Goal: Task Accomplishment & Management: Manage account settings

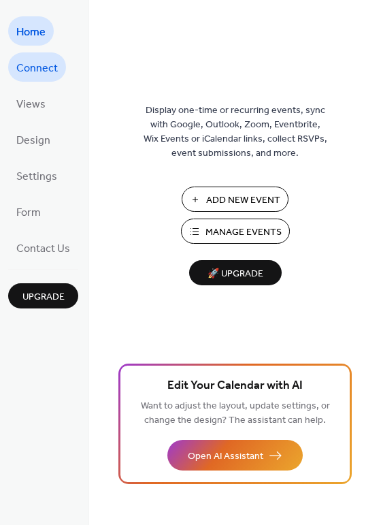
click at [44, 63] on span "Connect" at bounding box center [37, 68] width 42 height 21
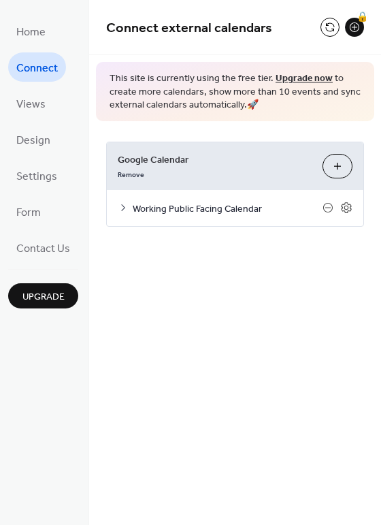
click at [125, 206] on icon at bounding box center [123, 207] width 11 height 11
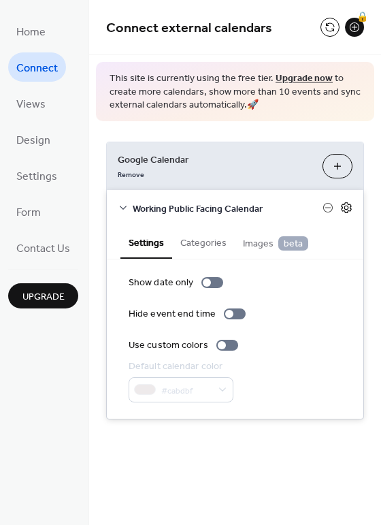
click at [349, 208] on icon at bounding box center [347, 208] width 12 height 12
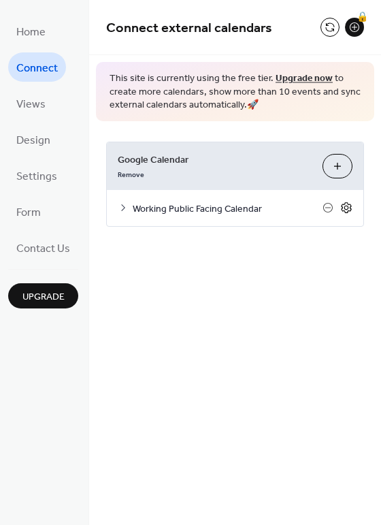
click at [349, 204] on icon at bounding box center [347, 208] width 12 height 12
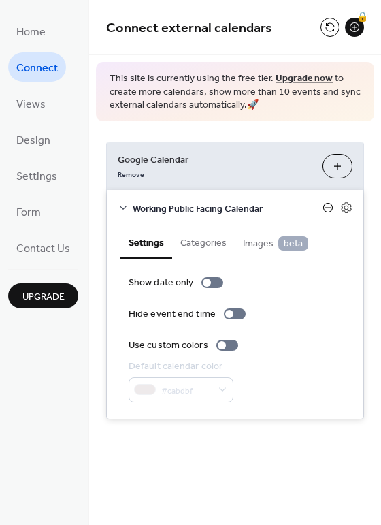
click at [330, 208] on icon at bounding box center [328, 207] width 11 height 11
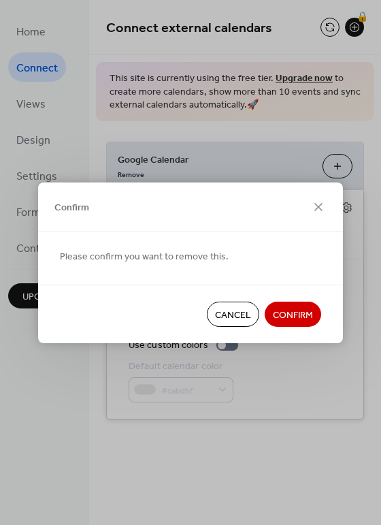
click at [302, 311] on span "Confirm" at bounding box center [293, 315] width 40 height 14
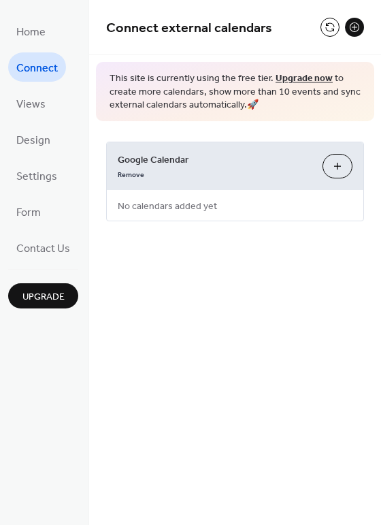
click at [337, 170] on button "Choose Calendars" at bounding box center [338, 166] width 30 height 25
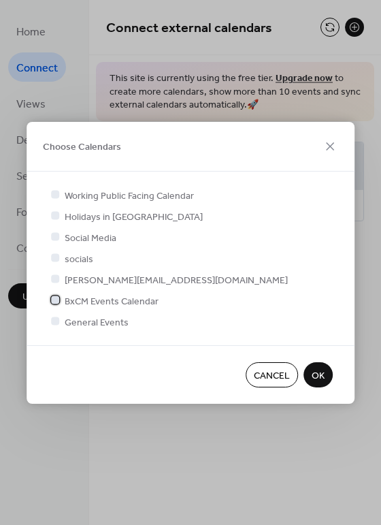
click at [57, 300] on div at bounding box center [55, 300] width 8 height 8
click at [323, 371] on span "OK" at bounding box center [318, 376] width 13 height 14
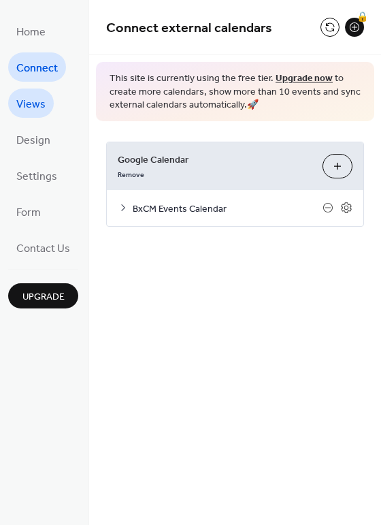
click at [42, 106] on span "Views" at bounding box center [30, 104] width 29 height 21
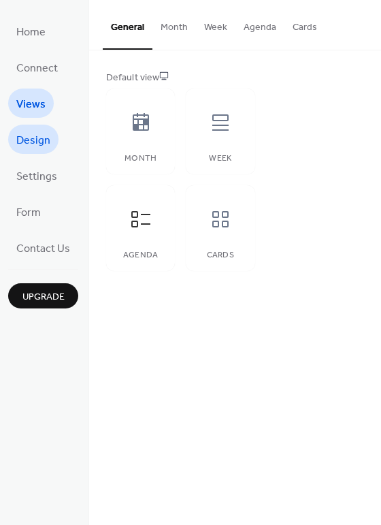
click at [38, 140] on span "Design" at bounding box center [33, 140] width 34 height 21
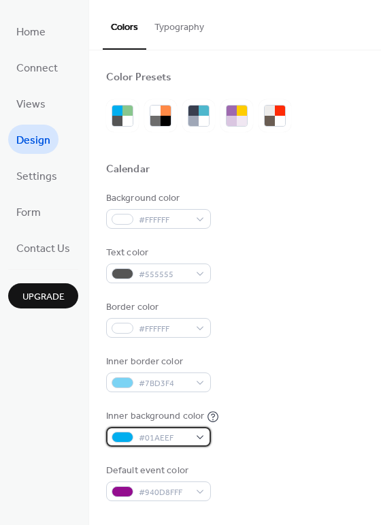
click at [200, 436] on div "#01AEEF" at bounding box center [158, 437] width 105 height 20
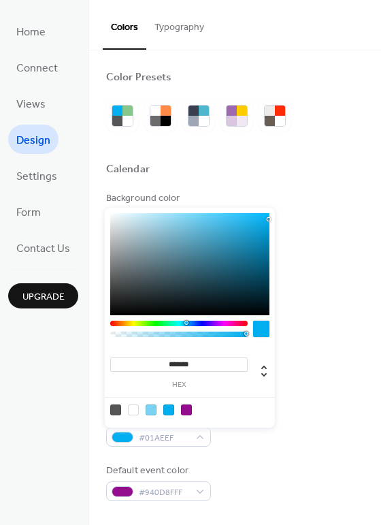
click at [187, 409] on div at bounding box center [186, 410] width 11 height 11
type input "*******"
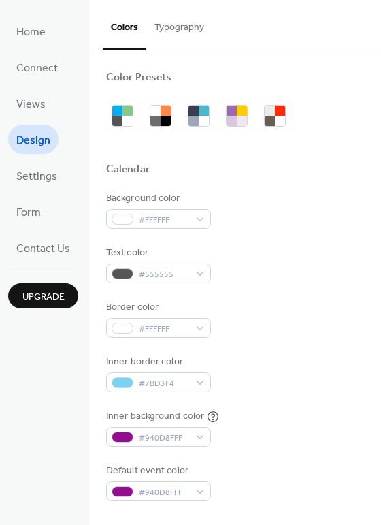
click at [225, 460] on div "Background color #FFFFFF Text color #555555 Border color #FFFFFF Inner border c…" at bounding box center [235, 346] width 258 height 310
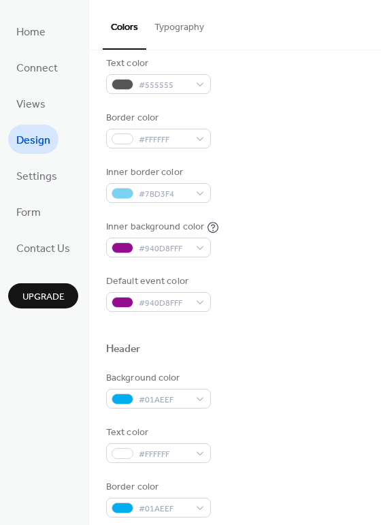
scroll to position [197, 0]
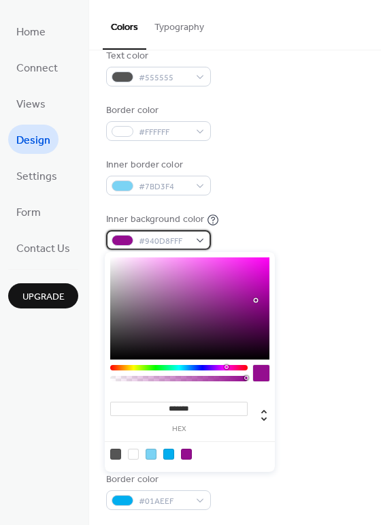
click at [196, 240] on div "#940D8FFF" at bounding box center [158, 240] width 105 height 20
click at [135, 452] on div at bounding box center [133, 454] width 11 height 11
type input "*******"
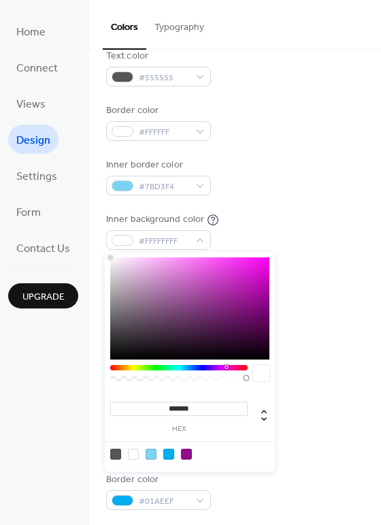
click at [311, 305] on div at bounding box center [235, 320] width 258 height 31
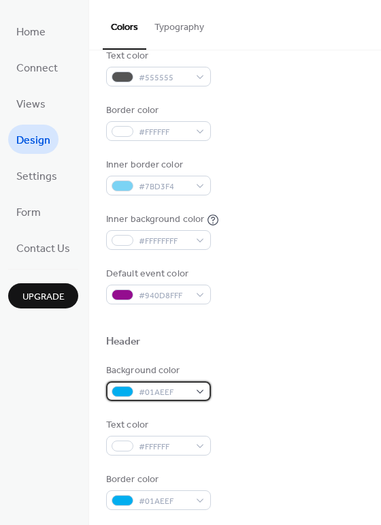
click at [198, 389] on div "#01AEEF" at bounding box center [158, 391] width 105 height 20
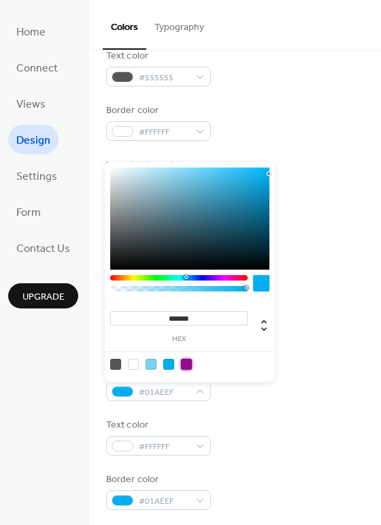
click at [185, 363] on div at bounding box center [186, 364] width 11 height 11
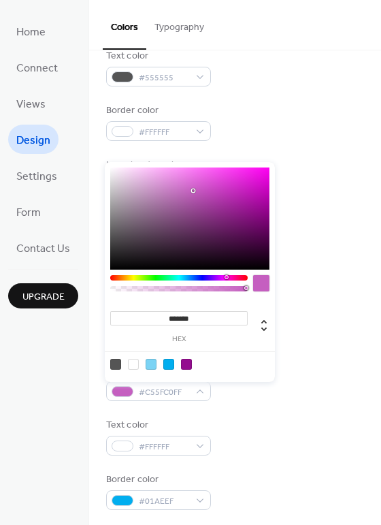
drag, startPoint x: 256, startPoint y: 209, endPoint x: 193, endPoint y: 191, distance: 66.0
click at [193, 191] on div at bounding box center [193, 190] width 3 height 3
drag, startPoint x: 193, startPoint y: 191, endPoint x: 153, endPoint y: 181, distance: 40.6
click at [153, 181] on div at bounding box center [153, 181] width 3 height 3
drag, startPoint x: 153, startPoint y: 181, endPoint x: 206, endPoint y: 187, distance: 53.4
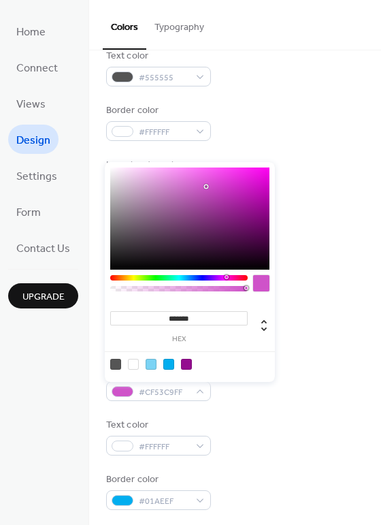
click at [206, 187] on div at bounding box center [206, 186] width 3 height 3
type input "*******"
drag, startPoint x: 206, startPoint y: 187, endPoint x: 206, endPoint y: 200, distance: 13.6
click at [206, 200] on div at bounding box center [206, 200] width 3 height 3
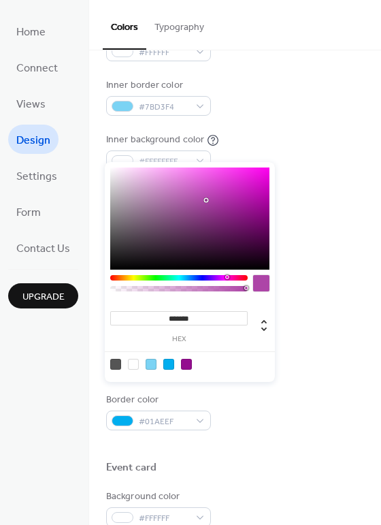
scroll to position [274, 0]
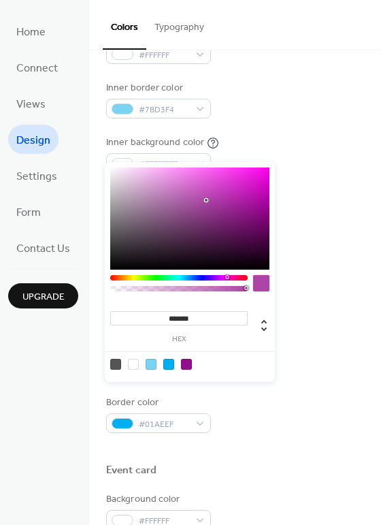
click at [267, 418] on div "Border color #01AEEF" at bounding box center [235, 414] width 258 height 37
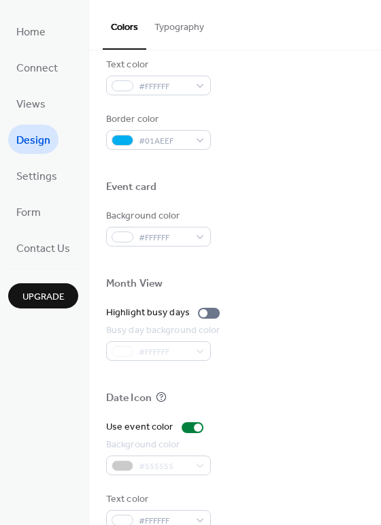
scroll to position [582, 0]
